Goal: Obtain resource: Download file/media

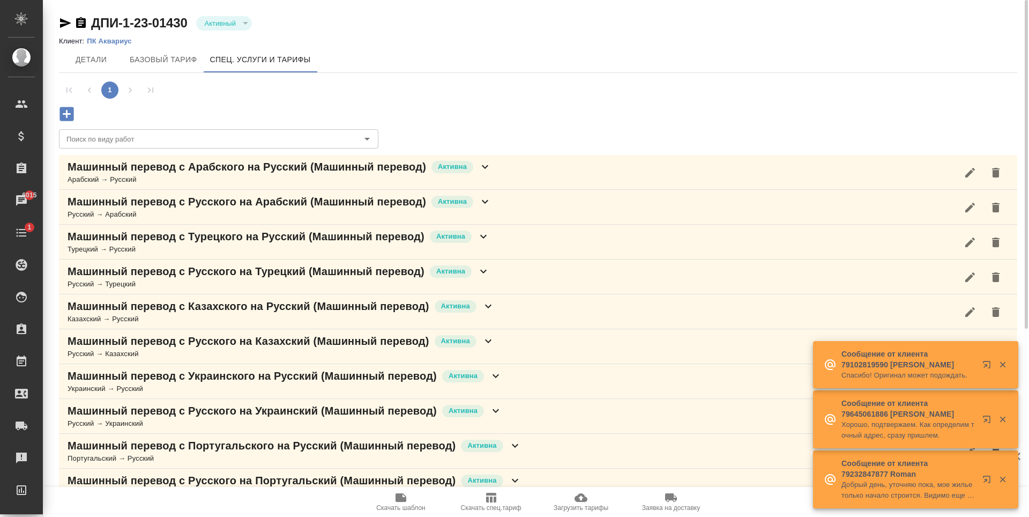
click at [68, 24] on icon "button" at bounding box center [65, 23] width 11 height 10
click at [108, 40] on p "ПК Аквариус" at bounding box center [113, 41] width 53 height 8
click at [176, 70] on button "Базовый тариф" at bounding box center [163, 60] width 80 height 26
click at [91, 55] on span "Детали" at bounding box center [90, 59] width 51 height 13
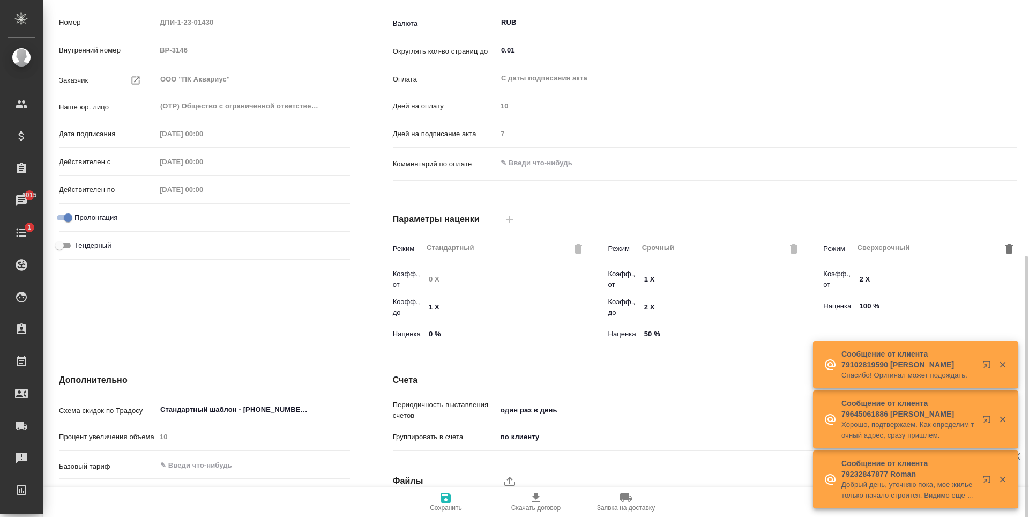
scroll to position [212, 0]
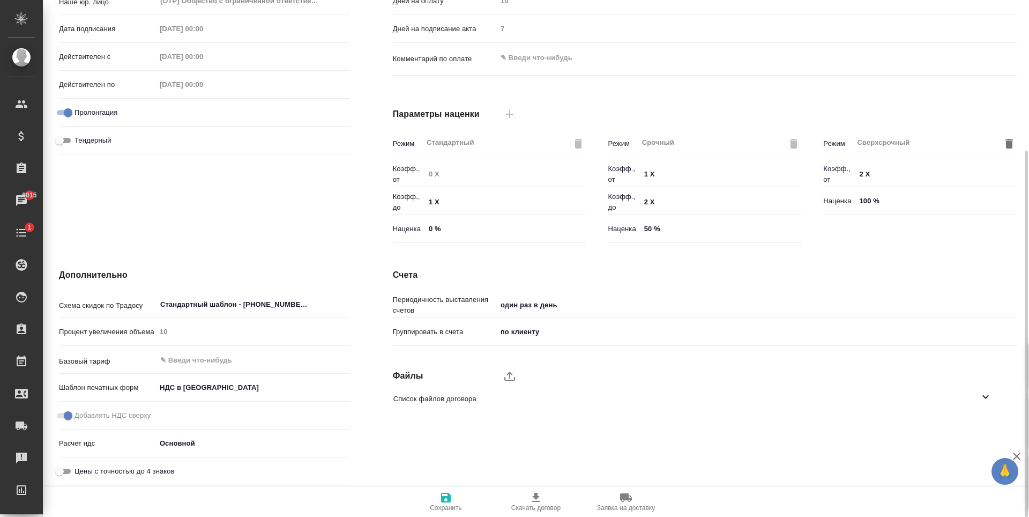
click at [431, 398] on span "Список файлов договора" at bounding box center [686, 398] width 586 height 11
drag, startPoint x: 390, startPoint y: 431, endPoint x: 419, endPoint y: 430, distance: 28.9
click at [419, 430] on div "3146 ВР.pdf" at bounding box center [697, 427] width 624 height 24
copy span "3146 ВР"
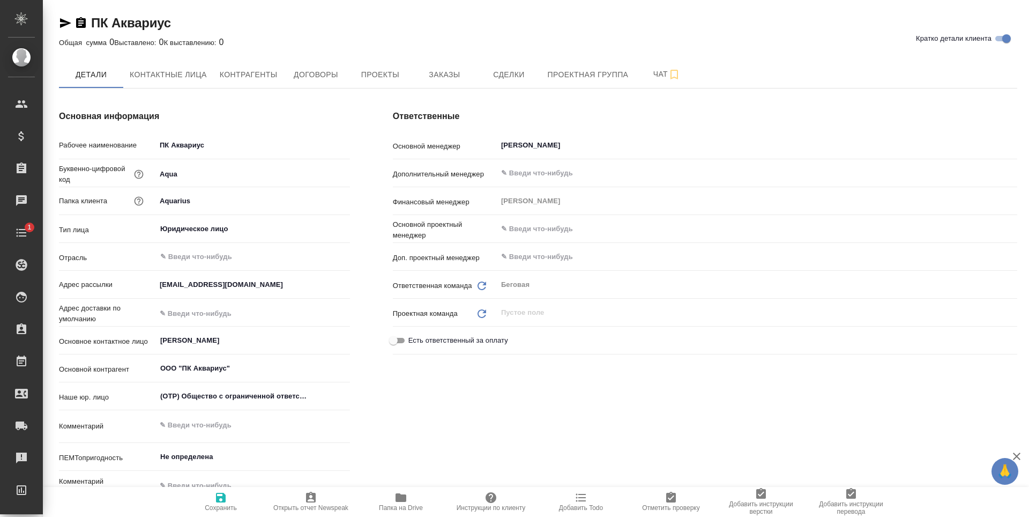
type textarea "x"
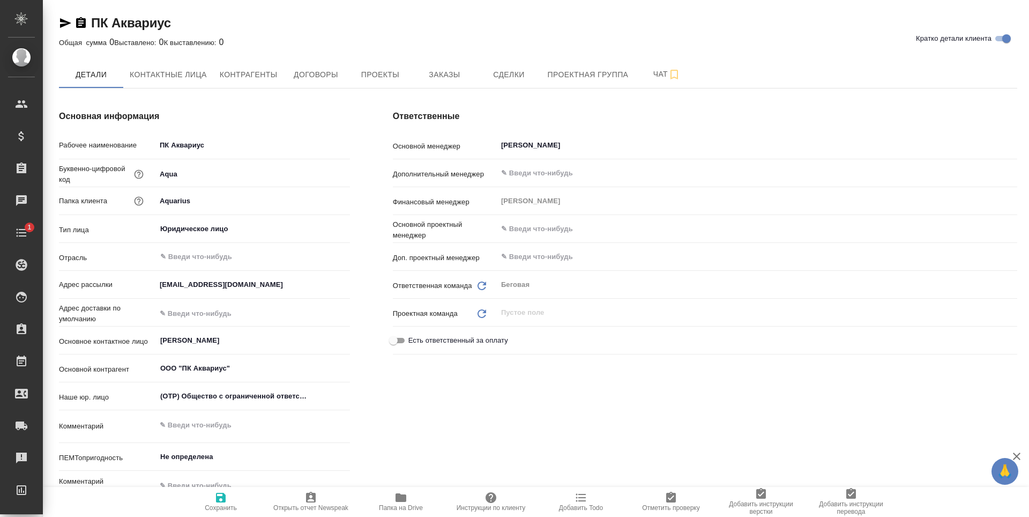
type textarea "x"
click at [186, 86] on button "Контактные лица" at bounding box center [168, 74] width 90 height 27
select select "RU"
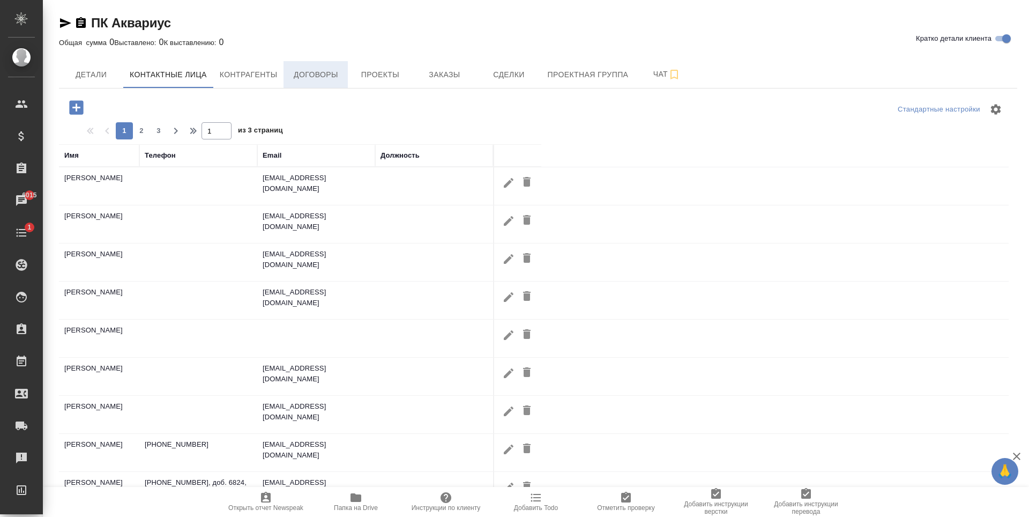
click at [307, 76] on span "Договоры" at bounding box center [315, 74] width 51 height 13
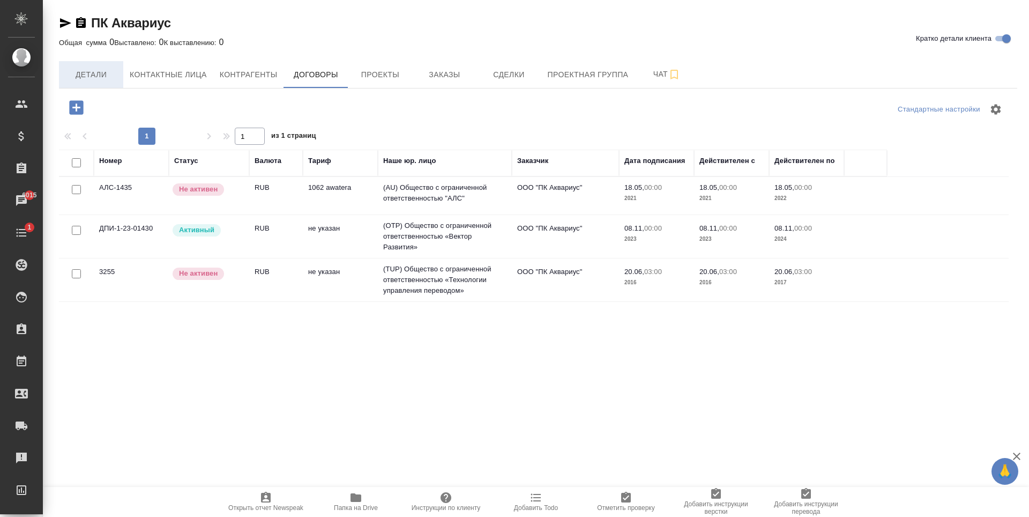
click at [82, 83] on button "Детали" at bounding box center [91, 74] width 64 height 27
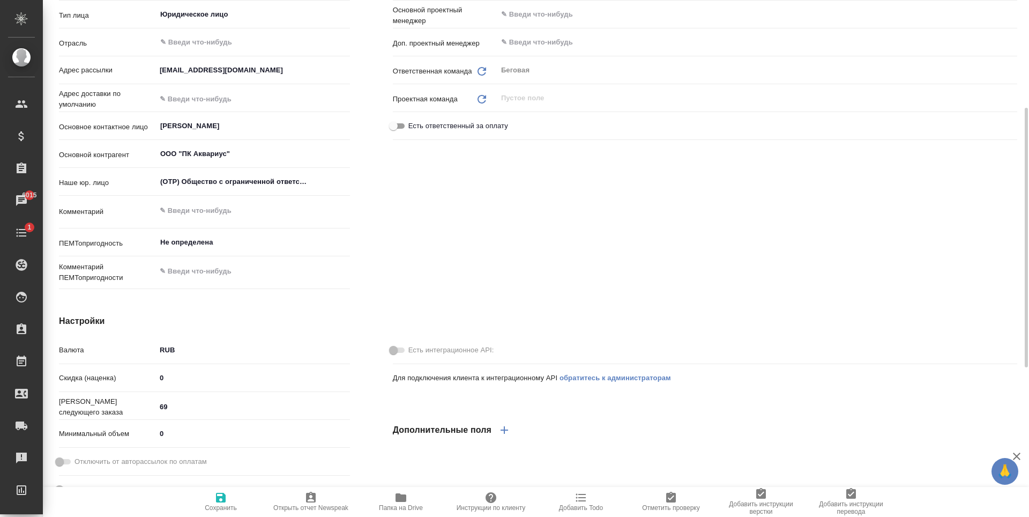
type textarea "x"
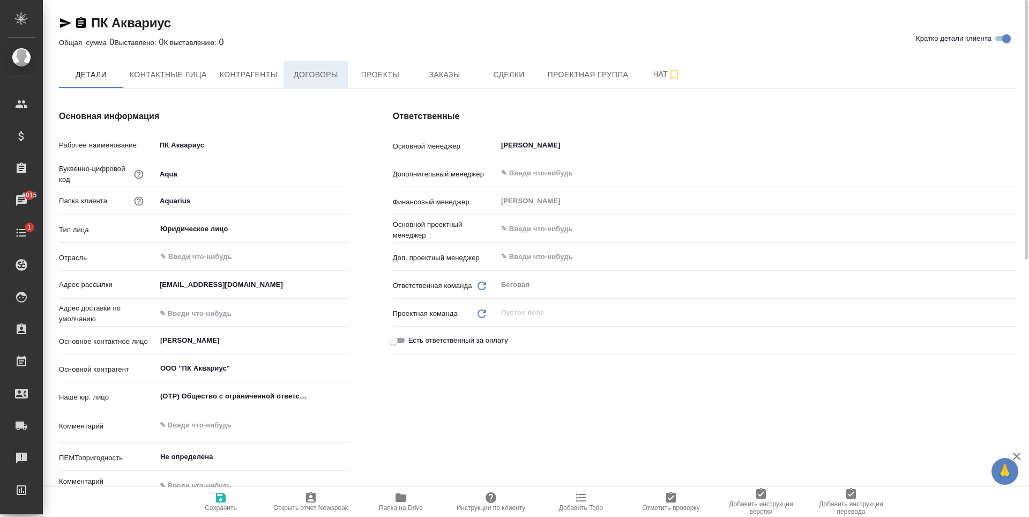
click at [315, 73] on span "Договоры" at bounding box center [315, 74] width 51 height 13
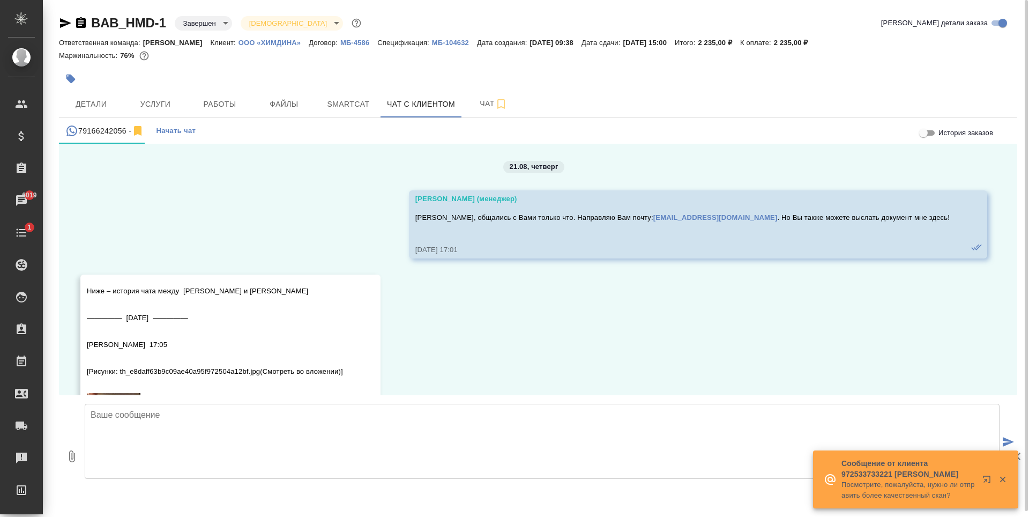
scroll to position [8644, 0]
